Goal: Navigation & Orientation: Find specific page/section

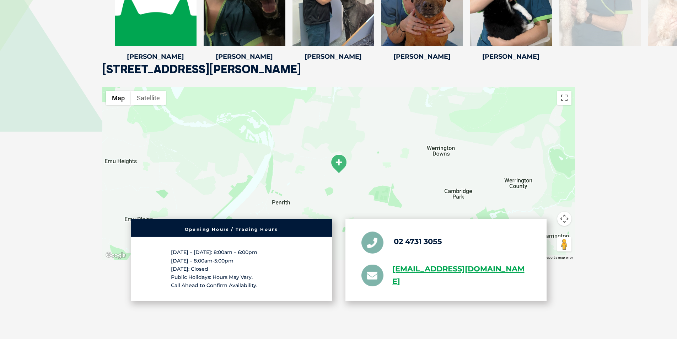
scroll to position [1031, 0]
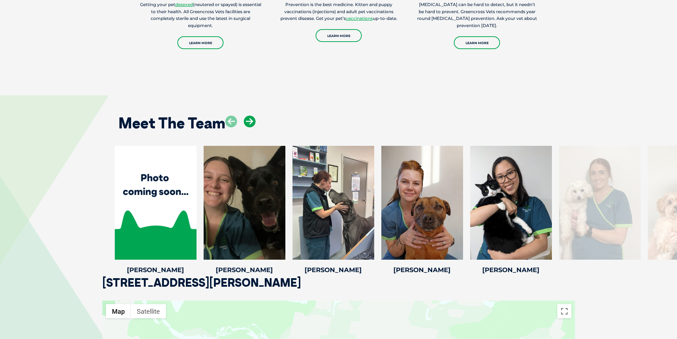
click at [250, 116] on icon at bounding box center [250, 122] width 12 height 12
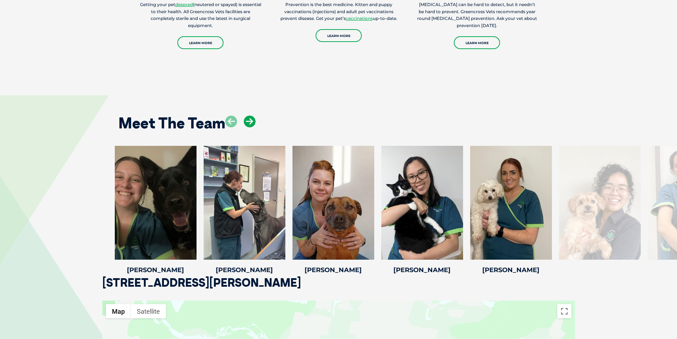
click at [250, 116] on icon at bounding box center [250, 122] width 12 height 12
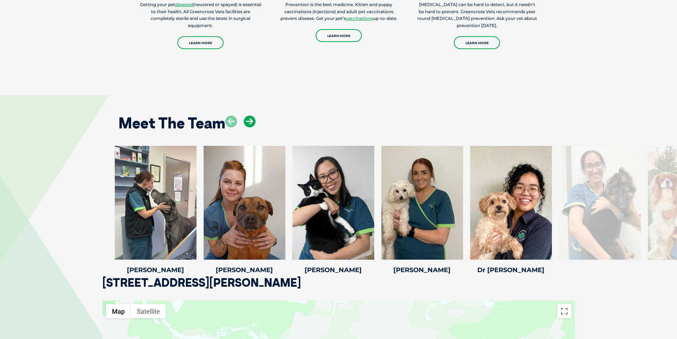
click at [250, 116] on icon at bounding box center [250, 122] width 12 height 12
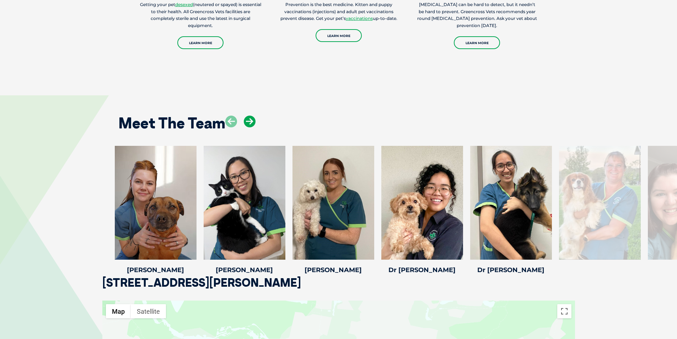
click at [250, 116] on icon at bounding box center [250, 122] width 12 height 12
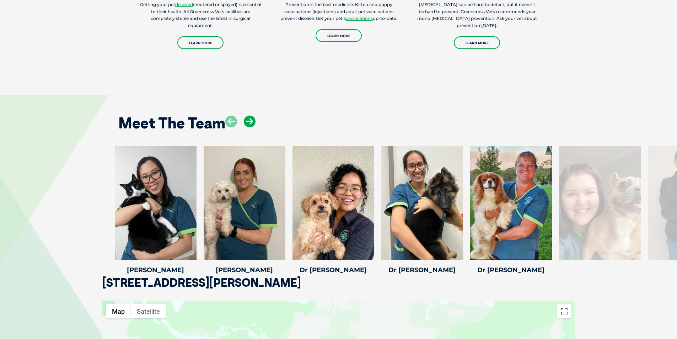
click at [250, 116] on icon at bounding box center [250, 122] width 12 height 12
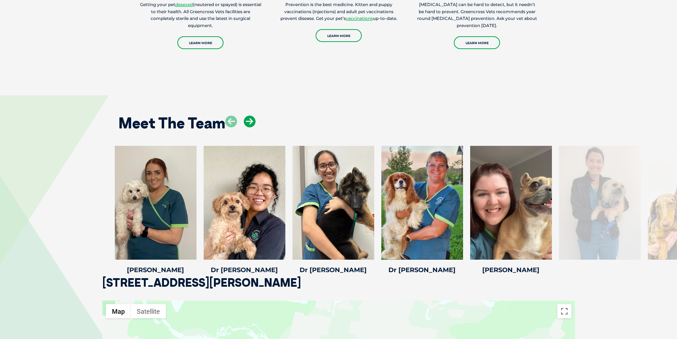
click at [250, 116] on icon at bounding box center [250, 122] width 12 height 12
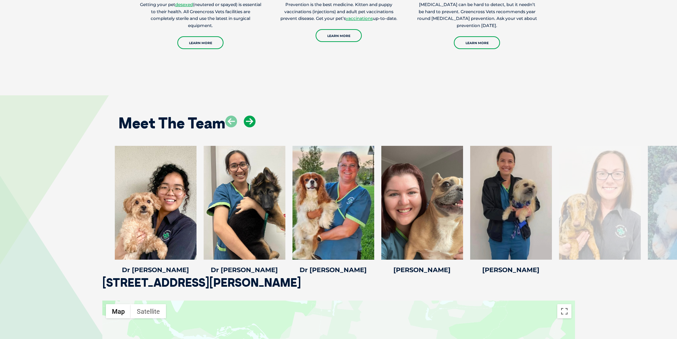
click at [250, 116] on icon at bounding box center [250, 122] width 12 height 12
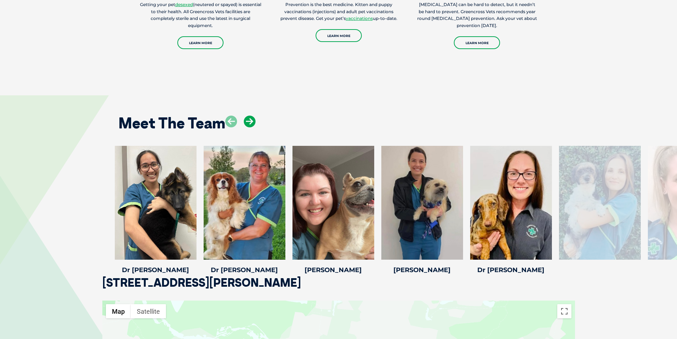
click at [250, 116] on icon at bounding box center [250, 122] width 12 height 12
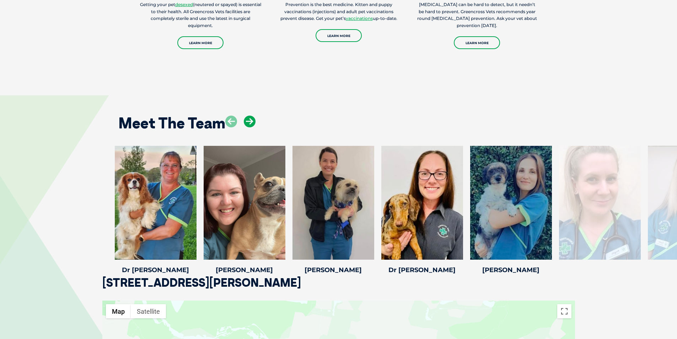
click at [250, 116] on icon at bounding box center [250, 122] width 12 height 12
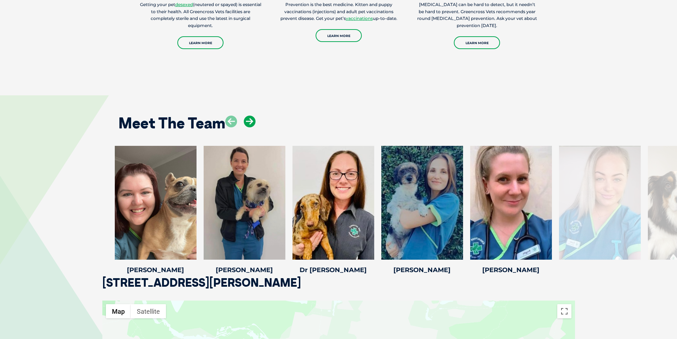
click at [250, 116] on icon at bounding box center [250, 122] width 12 height 12
